Goal: Book appointment/travel/reservation

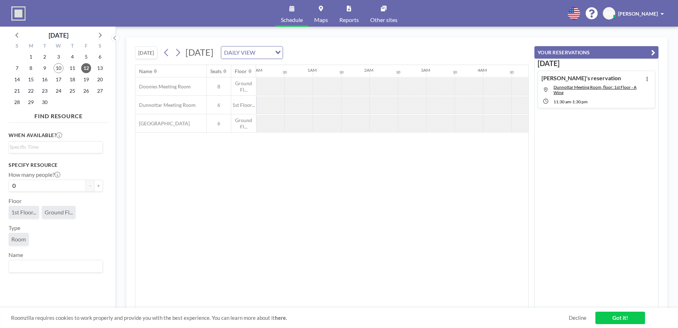
scroll to position [0, 426]
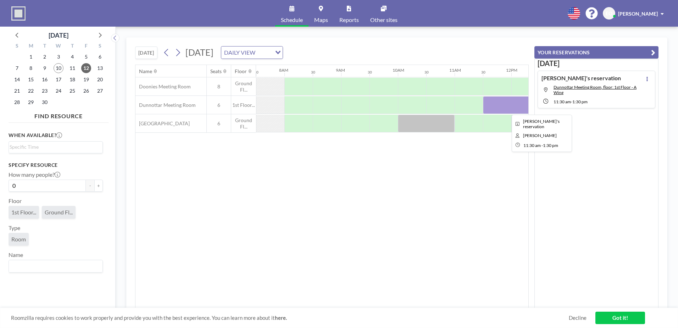
click at [496, 109] on div at bounding box center [539, 105] width 113 height 18
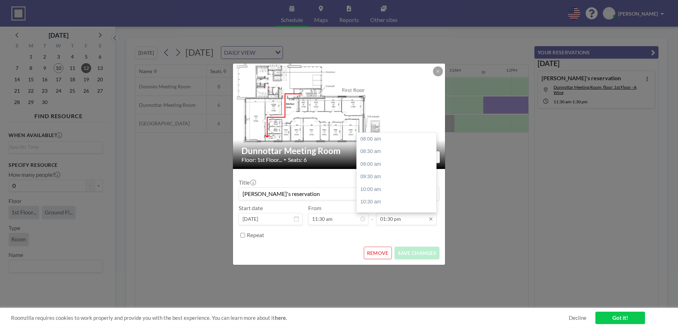
scroll to position [139, 0]
click at [377, 172] on div "03:00 pm" at bounding box center [398, 176] width 83 height 13
type input "03:00 pm"
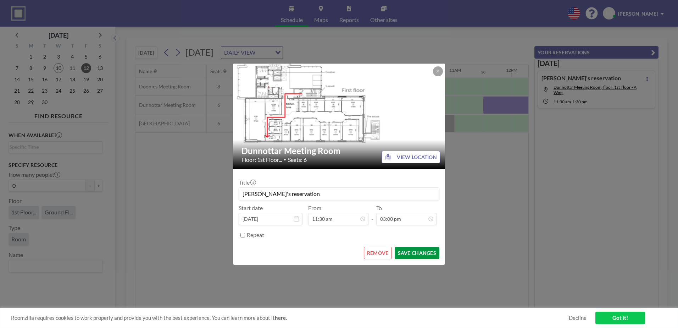
click at [415, 250] on button "SAVE CHANGES" at bounding box center [417, 253] width 45 height 12
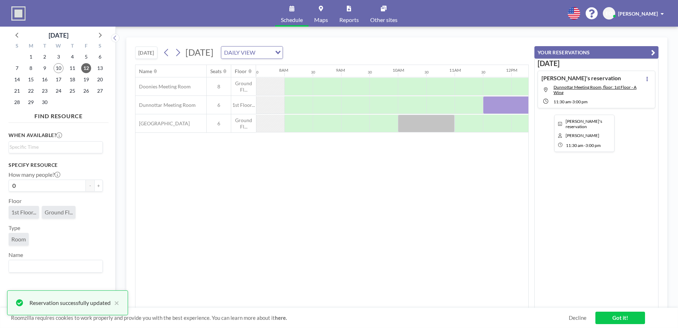
click at [510, 107] on div at bounding box center [582, 105] width 199 height 18
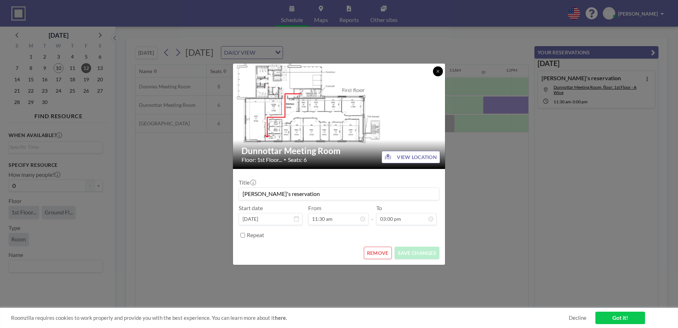
click at [439, 73] on icon at bounding box center [438, 71] width 4 height 4
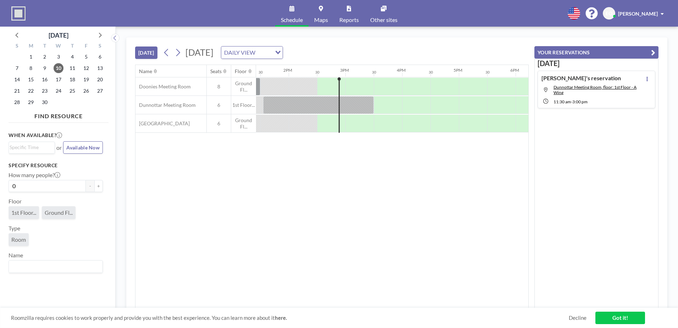
scroll to position [0, 794]
